Goal: Find contact information: Find phone

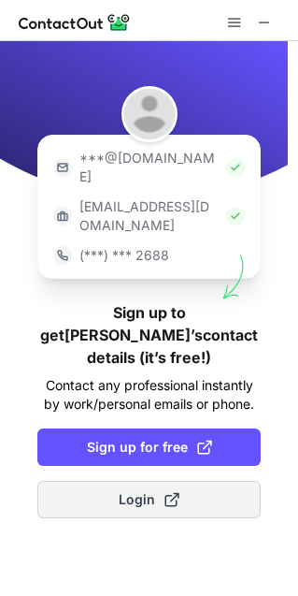
click at [190, 481] on button "Login" at bounding box center [149, 499] width 224 height 37
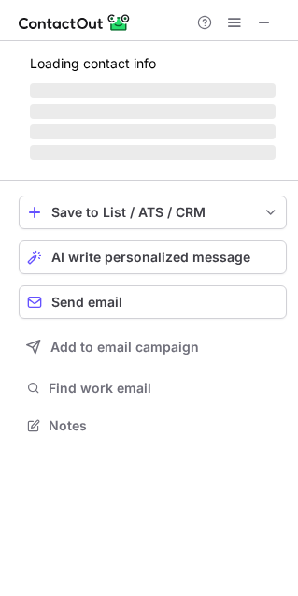
scroll to position [420, 298]
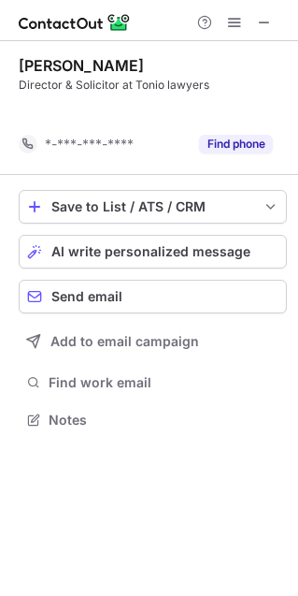
scroll to position [9, 8]
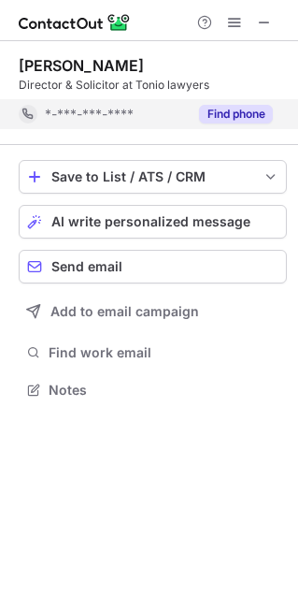
click at [224, 112] on button "Find phone" at bounding box center [236, 114] width 74 height 19
